Goal: Obtain resource: Download file/media

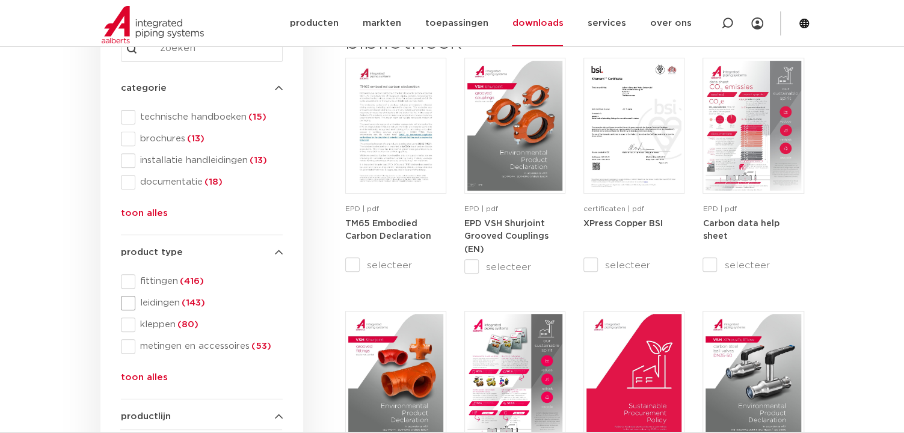
scroll to position [241, 0]
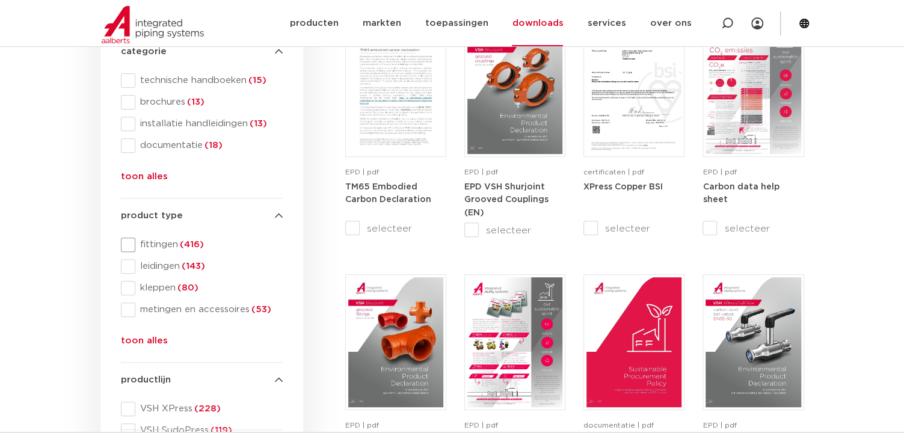
click at [129, 242] on span at bounding box center [128, 245] width 14 height 14
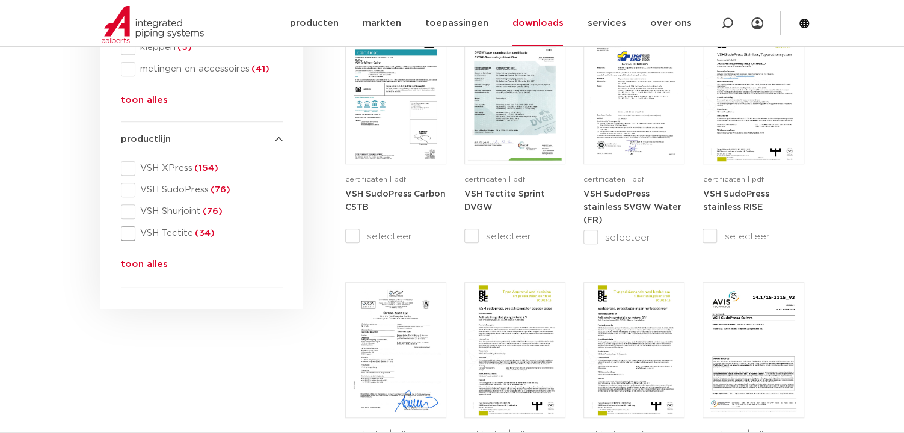
scroll to position [541, 0]
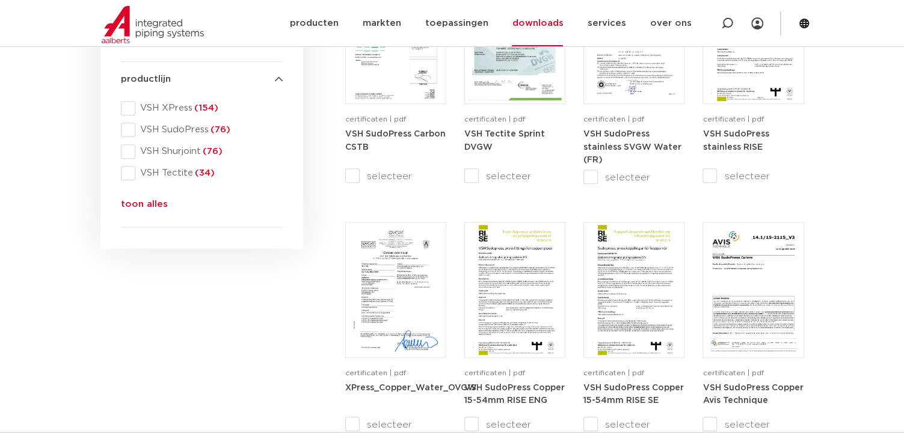
click at [141, 209] on button "toon alles" at bounding box center [144, 206] width 47 height 19
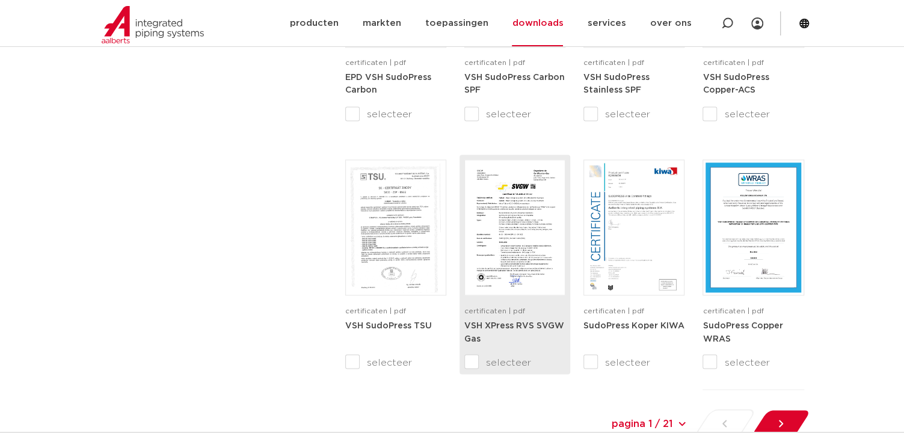
scroll to position [0, 0]
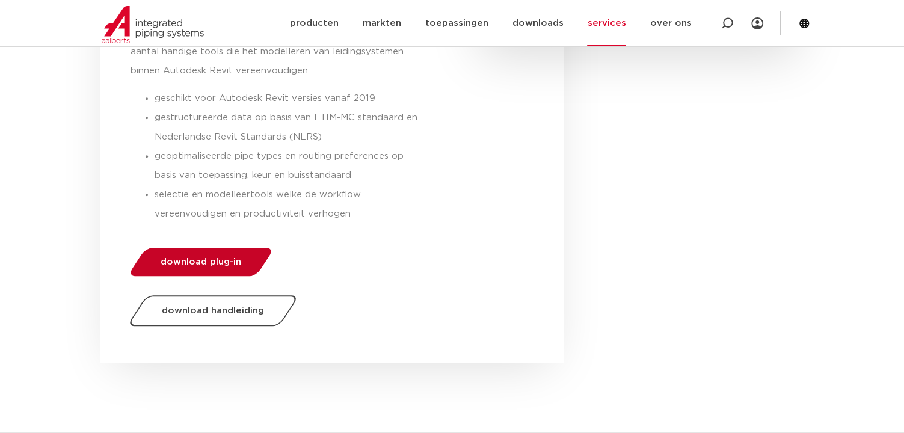
click at [236, 257] on span "download plug-in" at bounding box center [201, 261] width 81 height 9
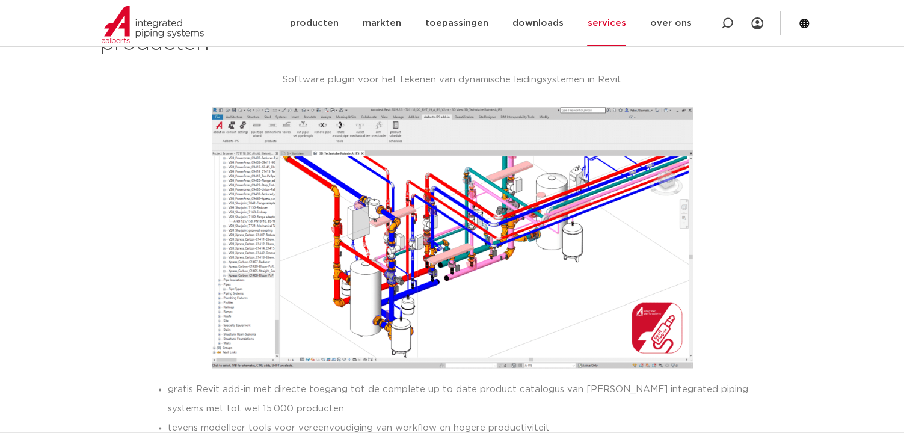
scroll to position [890, 0]
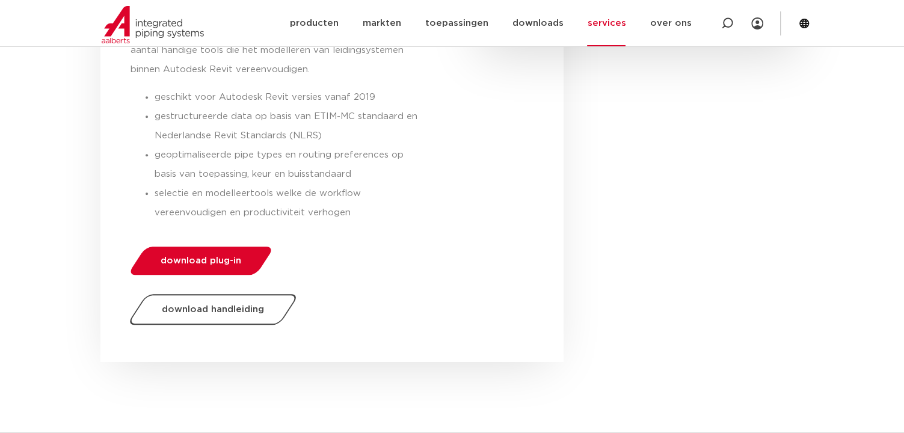
scroll to position [421, 0]
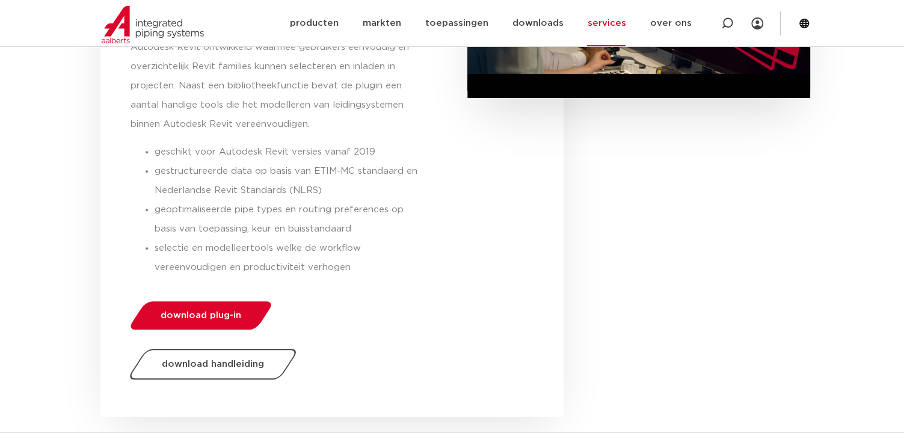
scroll to position [481, 0]
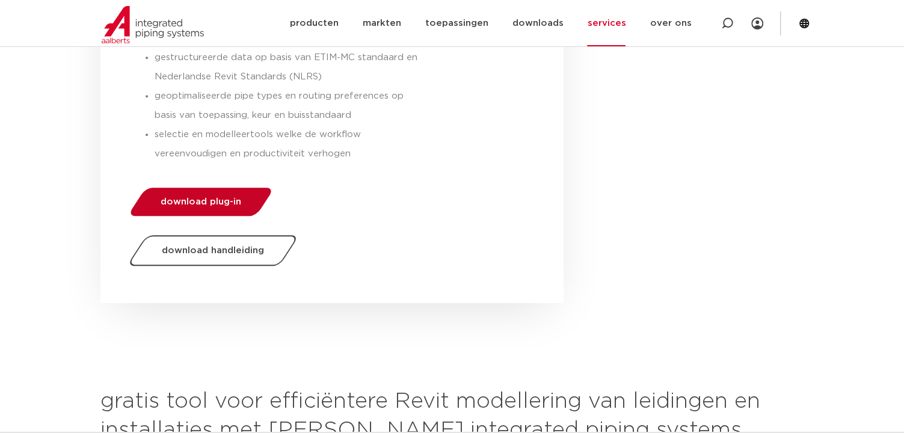
click at [216, 205] on span "download plug-in" at bounding box center [201, 201] width 81 height 9
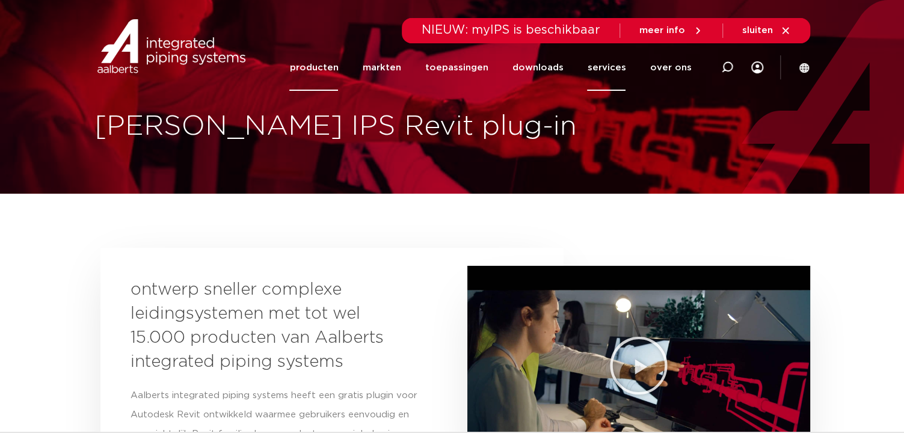
click at [338, 63] on link "producten" at bounding box center [313, 68] width 49 height 46
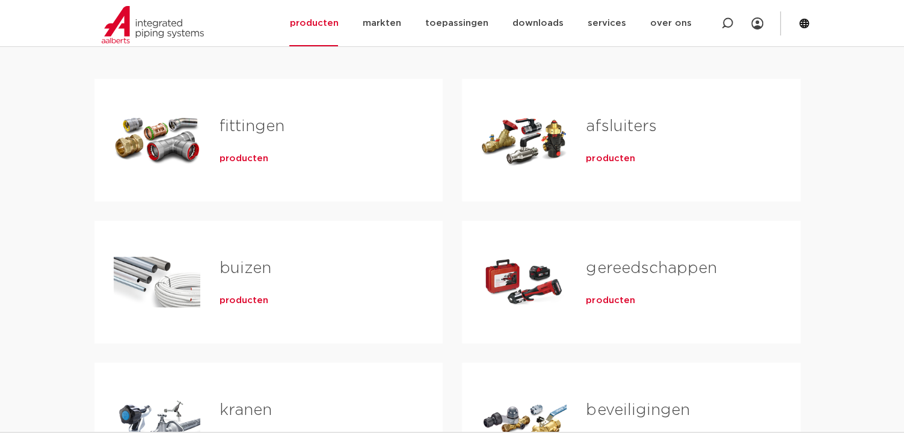
scroll to position [241, 0]
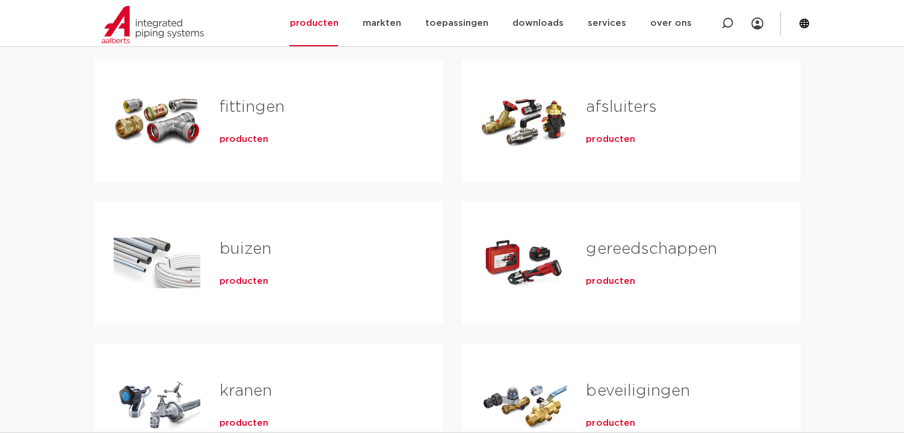
click at [237, 139] on span "producten" at bounding box center [244, 140] width 49 height 12
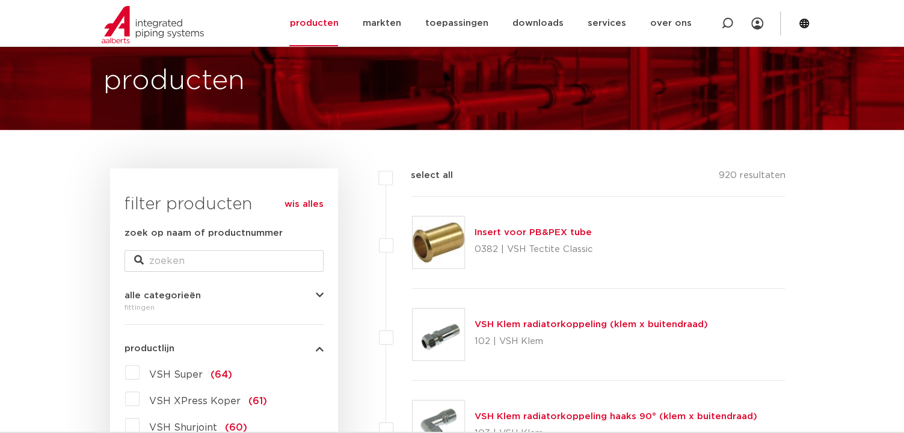
scroll to position [120, 0]
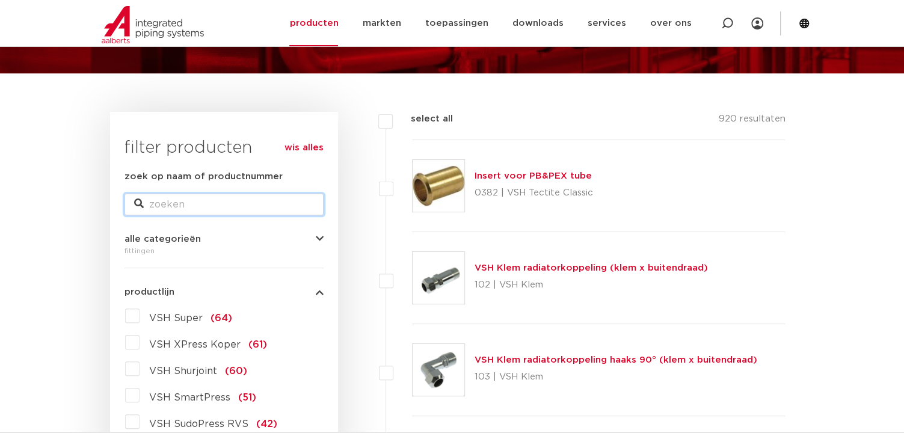
click at [241, 199] on input "zoek op naam of productnummer" at bounding box center [224, 205] width 199 height 22
click at [220, 199] on input "zoek op naam of productnummer" at bounding box center [224, 205] width 199 height 22
paste input "0867141"
type input "0867141"
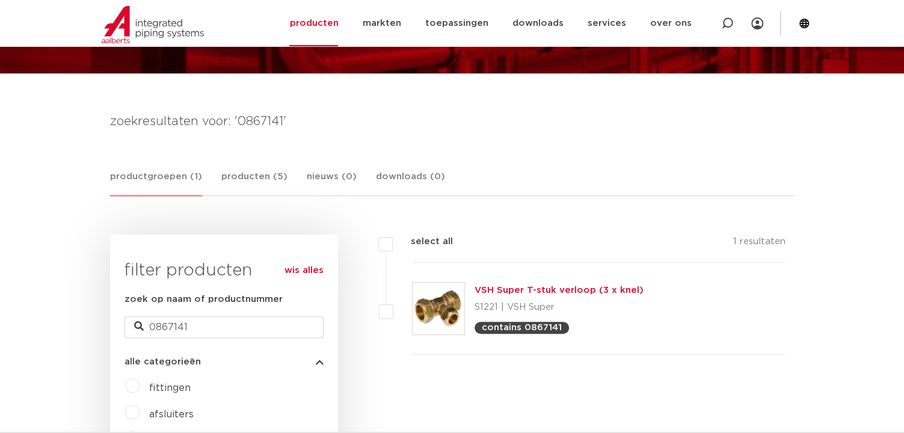
scroll to position [120, 0]
click at [533, 289] on link "VSH Super T-stuk verloop (3 x knel)" at bounding box center [559, 290] width 169 height 9
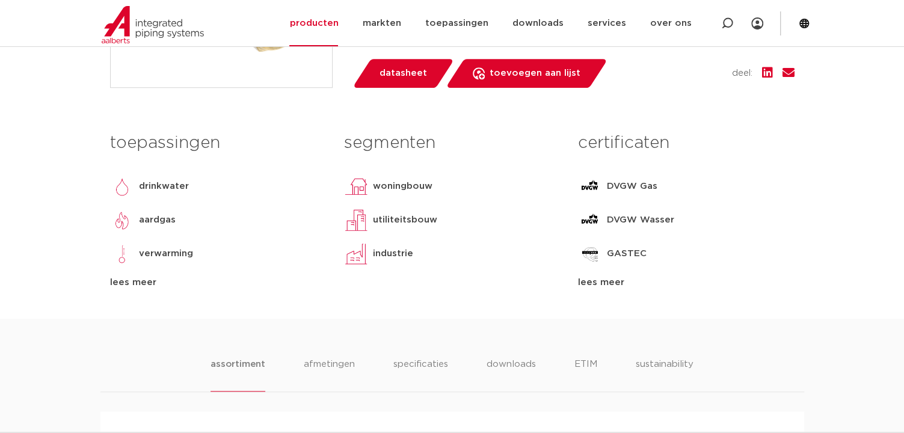
scroll to position [602, 0]
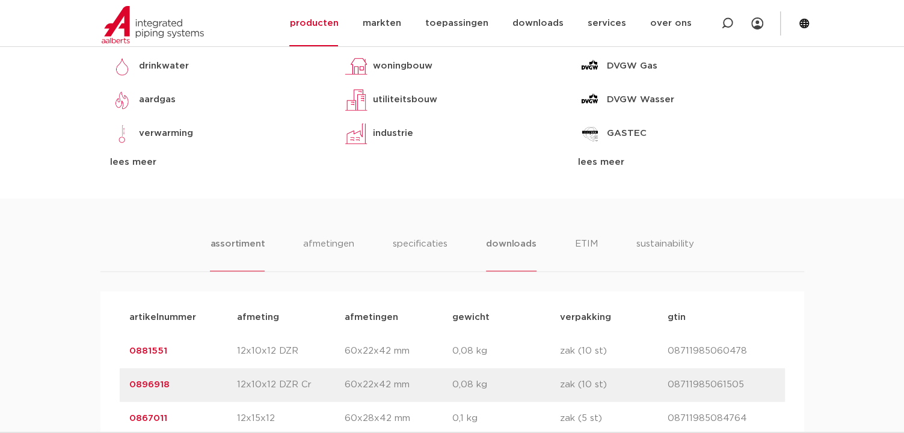
click at [530, 250] on li "downloads" at bounding box center [511, 254] width 50 height 34
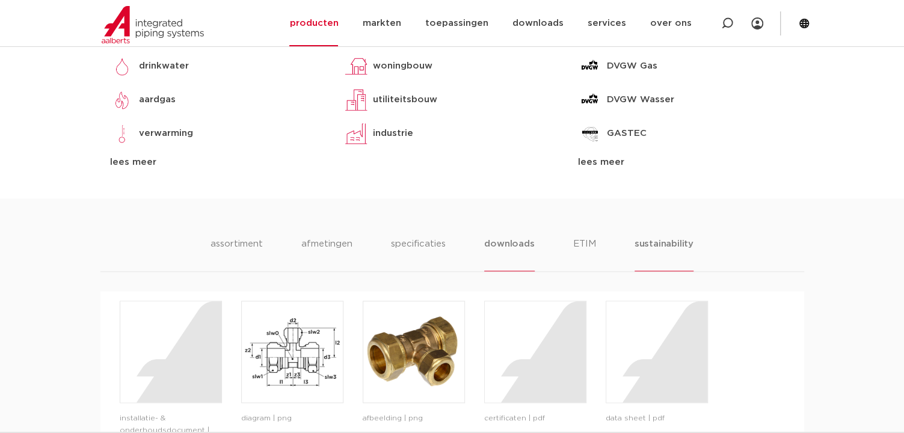
click at [655, 248] on li "sustainability" at bounding box center [664, 254] width 59 height 34
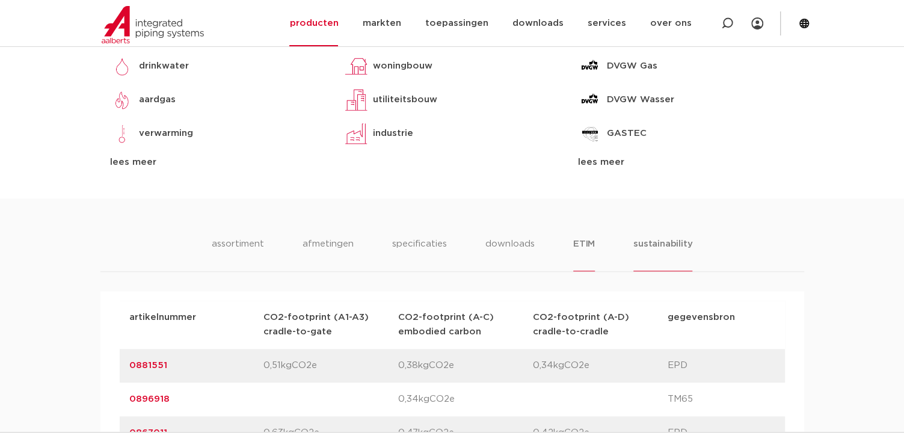
click at [591, 242] on li "ETIM" at bounding box center [584, 254] width 22 height 34
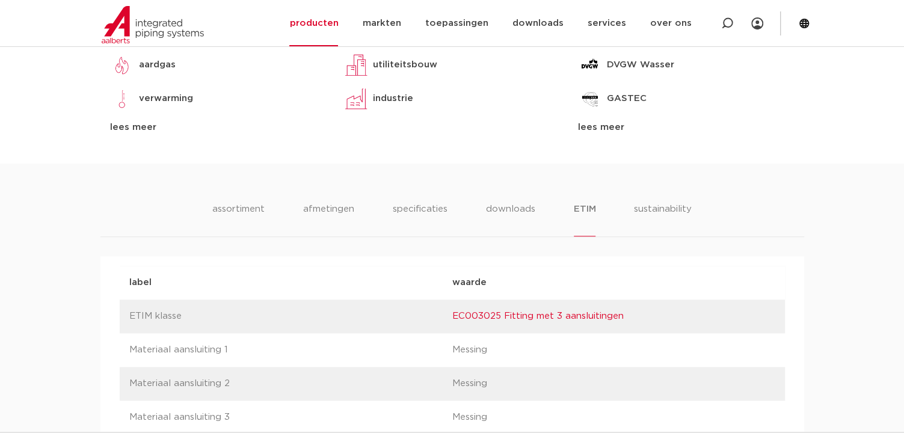
scroll to position [662, 0]
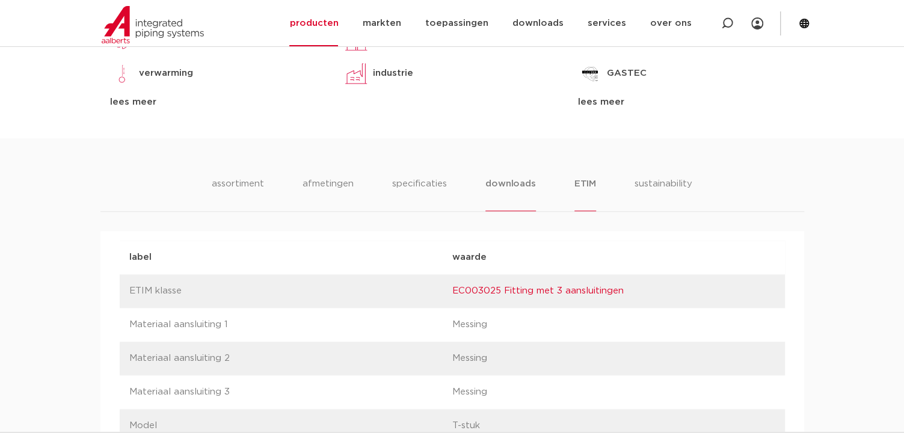
click at [508, 185] on li "downloads" at bounding box center [510, 194] width 50 height 34
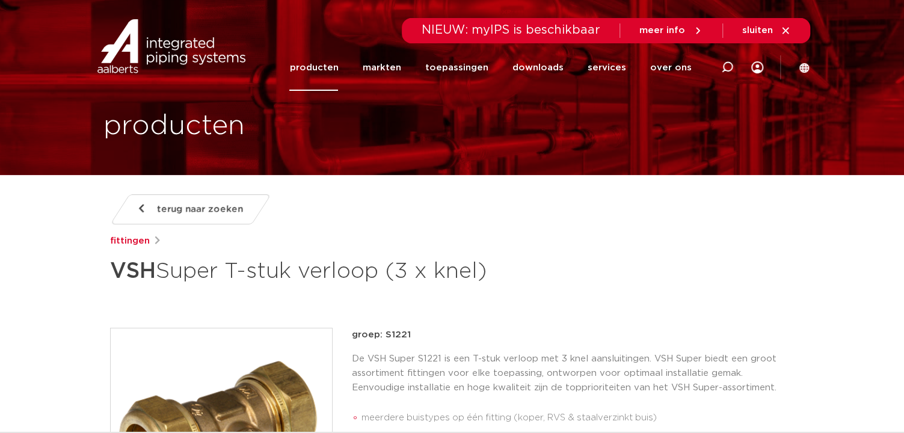
scroll to position [0, 0]
